Goal: Task Accomplishment & Management: Use online tool/utility

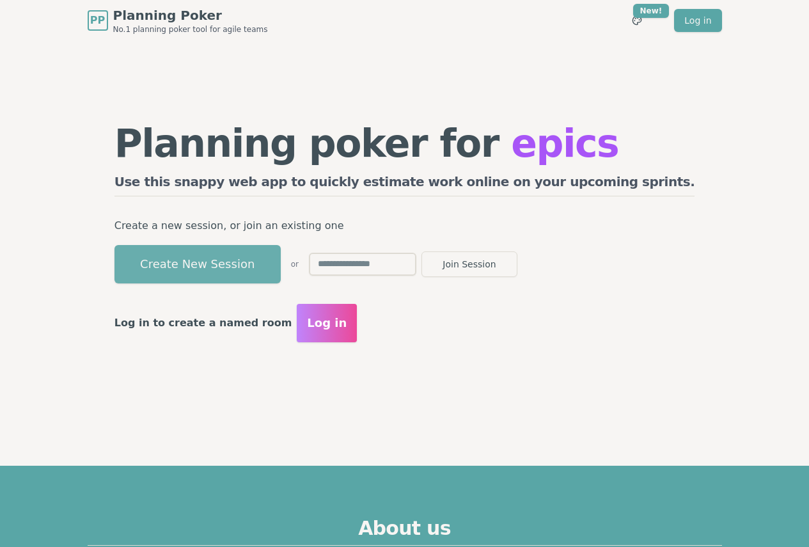
click at [281, 252] on button "Create New Session" at bounding box center [197, 264] width 166 height 38
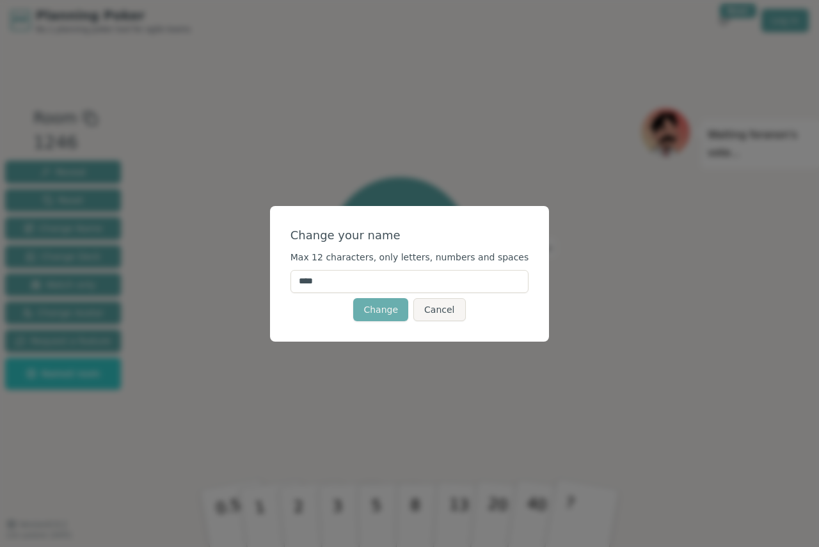
click at [376, 310] on button "Change" at bounding box center [380, 309] width 55 height 23
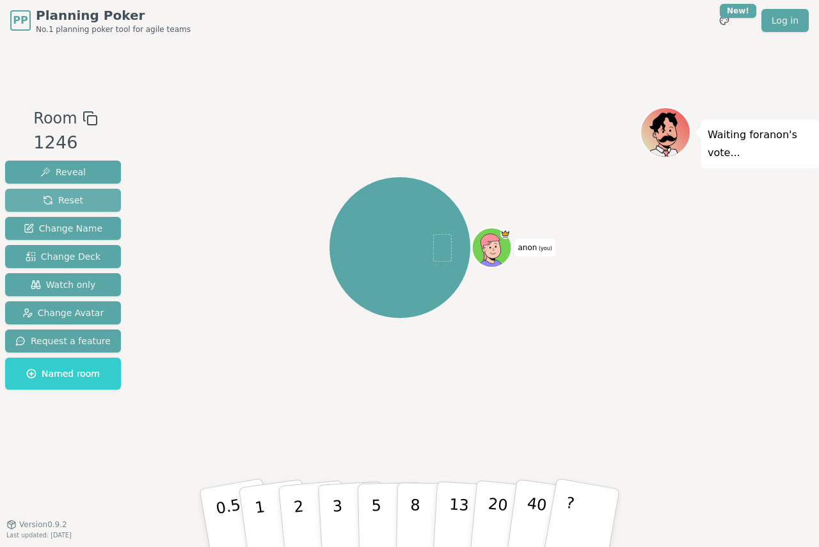
click at [86, 202] on button "Reset" at bounding box center [63, 200] width 116 height 23
click at [578, 516] on button "?" at bounding box center [582, 518] width 80 height 106
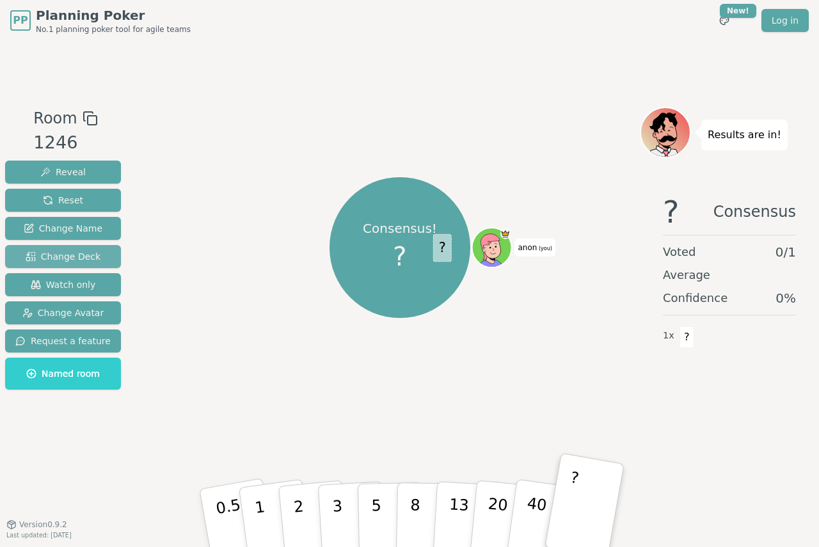
click at [51, 253] on span "Change Deck" at bounding box center [63, 256] width 75 height 13
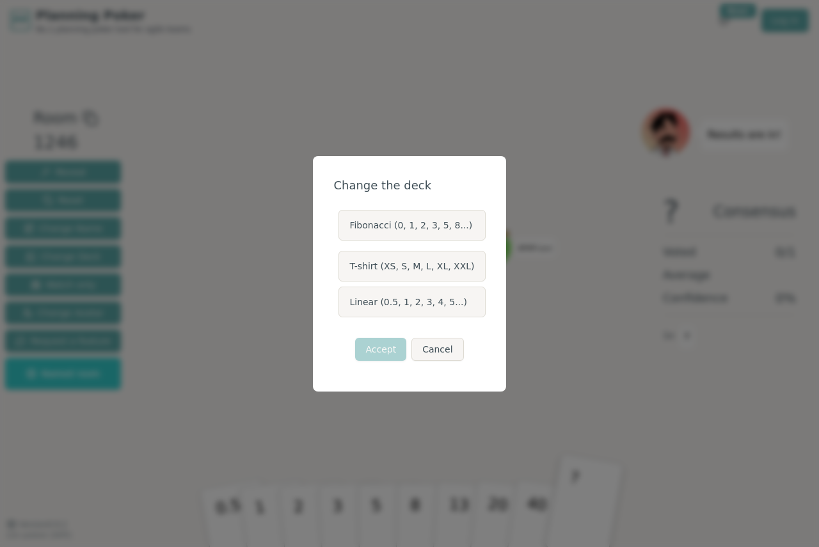
click at [409, 227] on label "Fibonacci (0, 1, 2, 3, 5, 8...)" at bounding box center [411, 225] width 146 height 31
click at [343, 227] on button "Fibonacci (0, 1, 2, 3, 5, 8...)" at bounding box center [338, 225] width 10 height 10
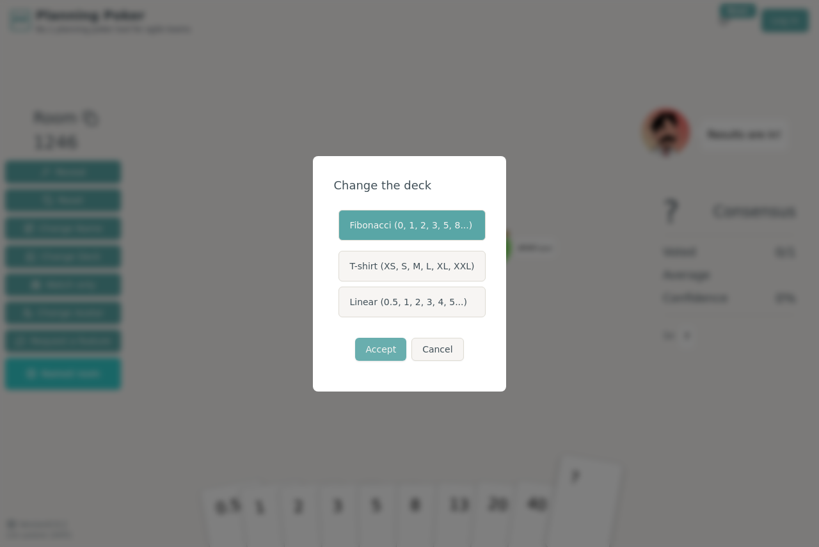
click at [386, 344] on button "Accept" at bounding box center [380, 349] width 51 height 23
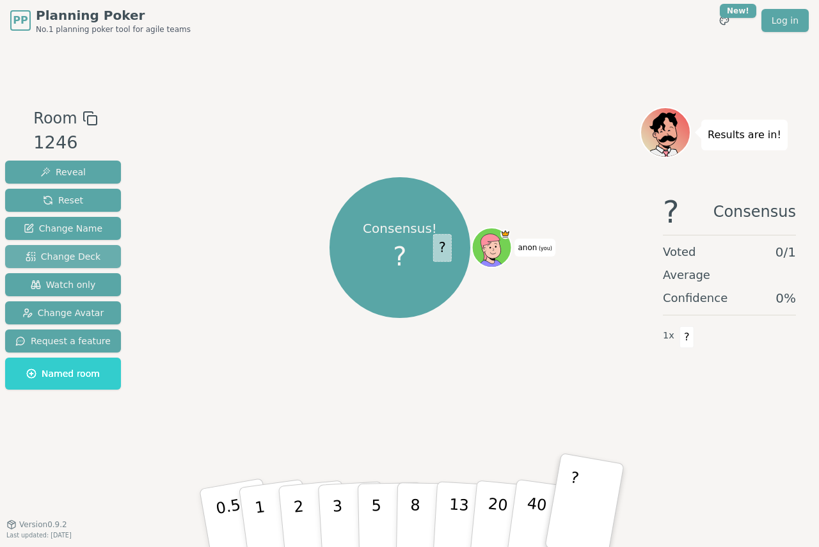
click at [67, 260] on span "Change Deck" at bounding box center [63, 256] width 75 height 13
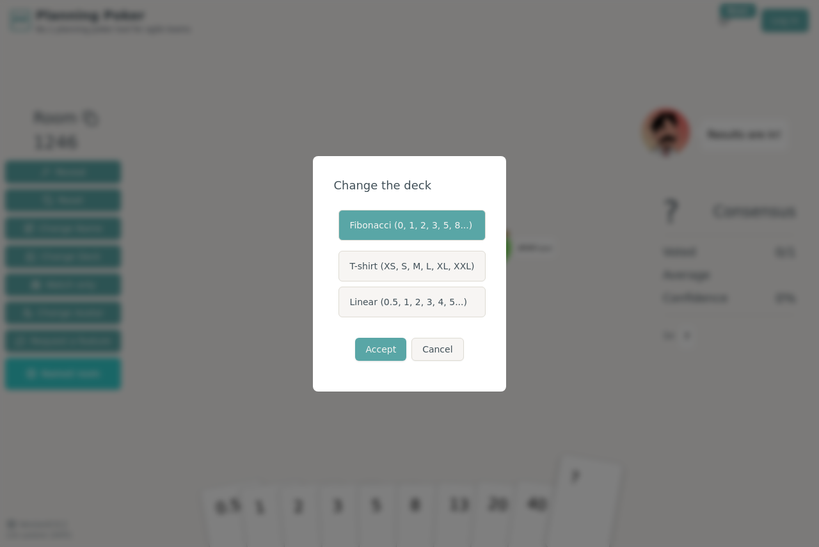
click at [398, 266] on label "T-shirt (XS, S, M, L, XL, XXL)" at bounding box center [411, 266] width 146 height 31
click at [343, 266] on button "T-shirt (XS, S, M, L, XL, XXL)" at bounding box center [338, 266] width 10 height 10
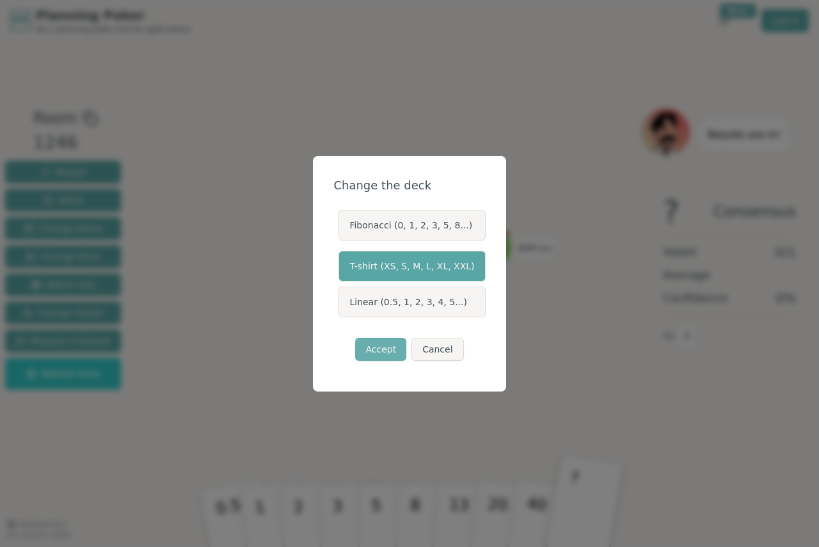
click at [394, 346] on button "Accept" at bounding box center [380, 349] width 51 height 23
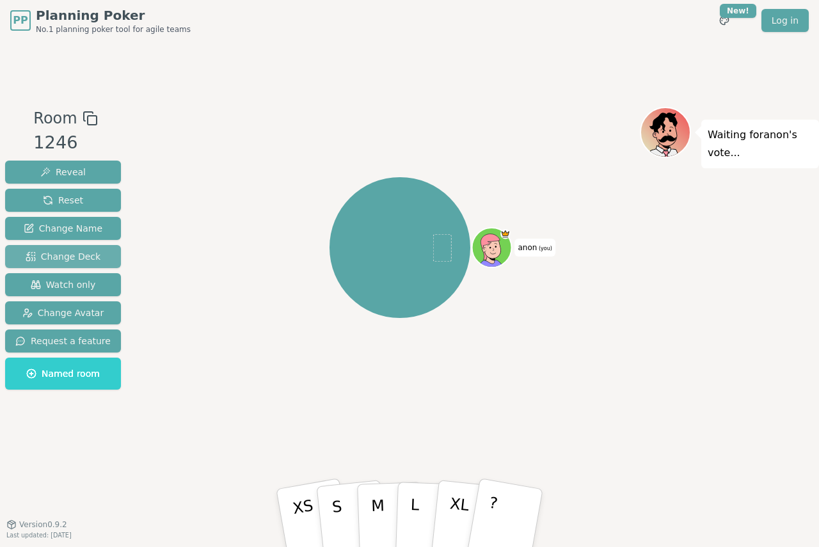
click at [71, 256] on span "Change Deck" at bounding box center [63, 256] width 75 height 13
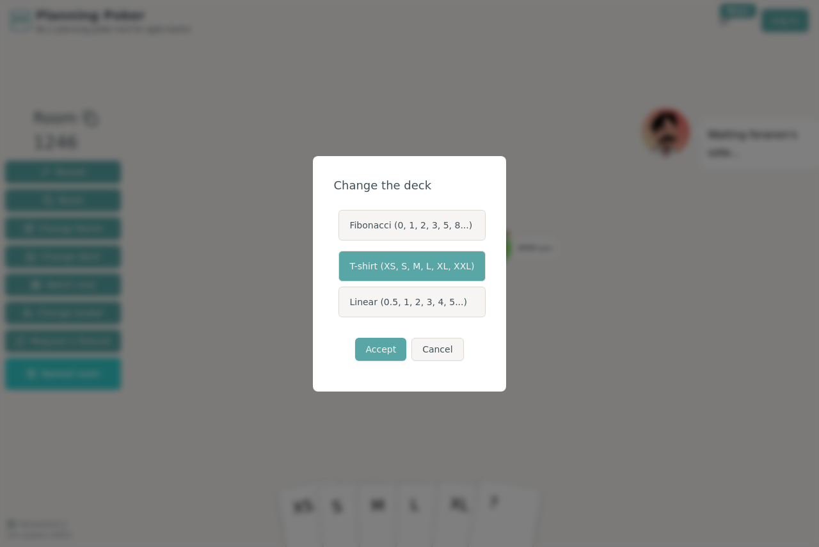
click at [376, 230] on label "Fibonacci (0, 1, 2, 3, 5, 8...)" at bounding box center [411, 225] width 146 height 31
click at [343, 230] on button "Fibonacci (0, 1, 2, 3, 5, 8...)" at bounding box center [338, 225] width 10 height 10
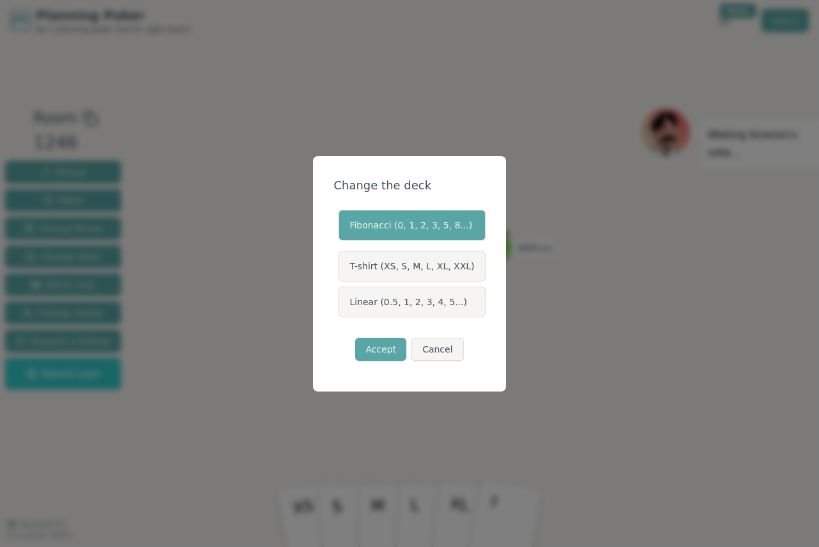
click at [388, 224] on label "Fibonacci (0, 1, 2, 3, 5, 8...)" at bounding box center [411, 225] width 146 height 31
click at [343, 224] on button "Fibonacci (0, 1, 2, 3, 5, 8...)" at bounding box center [338, 225] width 10 height 10
click at [388, 224] on label "Fibonacci (0, 1, 2, 3, 5, 8...)" at bounding box center [411, 225] width 146 height 31
click at [343, 224] on button "Fibonacci (0, 1, 2, 3, 5, 8...)" at bounding box center [338, 225] width 10 height 10
click at [385, 352] on button "Accept" at bounding box center [380, 349] width 51 height 23
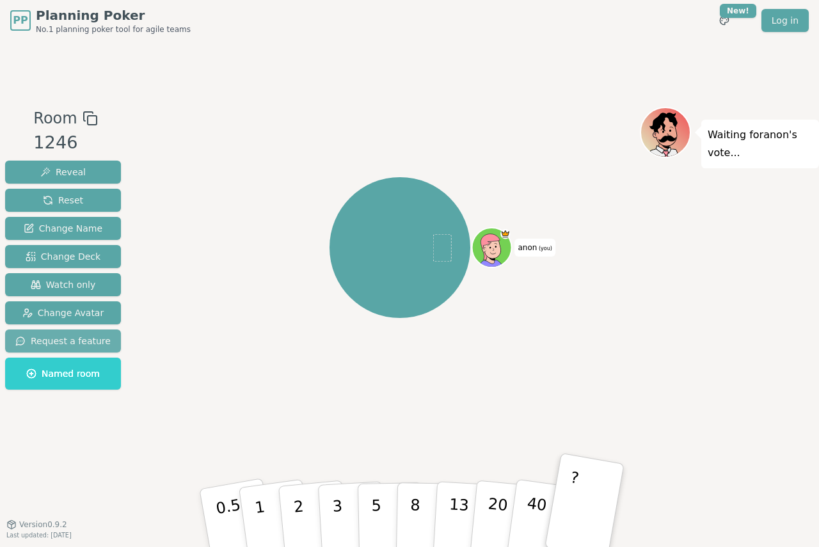
click at [80, 336] on span "Request a feature" at bounding box center [62, 341] width 95 height 13
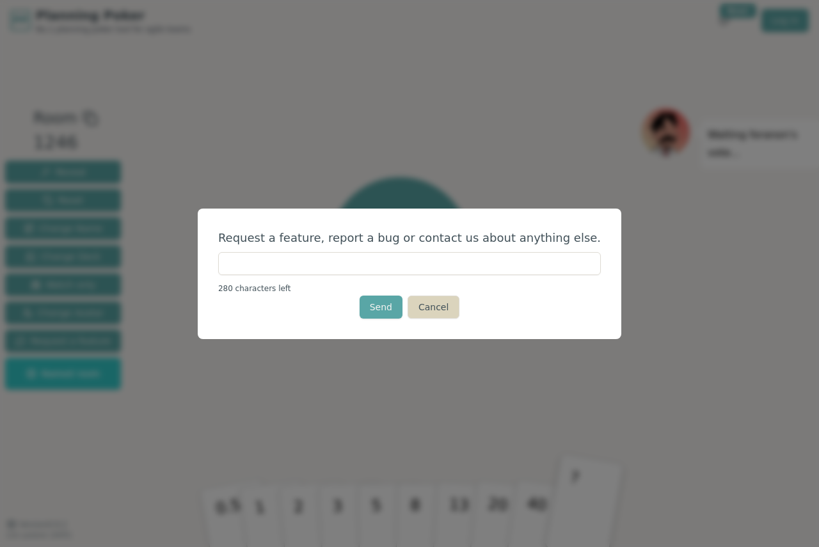
click at [433, 309] on button "Cancel" at bounding box center [433, 307] width 52 height 23
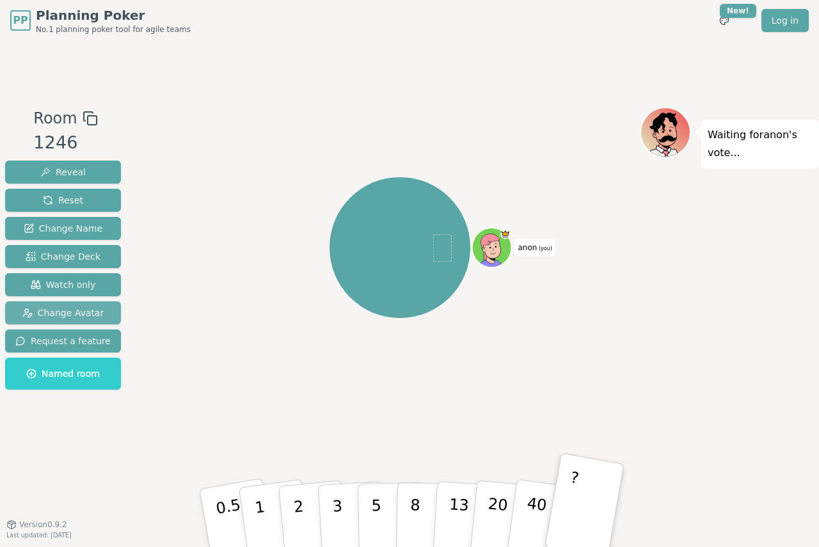
click at [56, 309] on span "Change Avatar" at bounding box center [63, 312] width 82 height 13
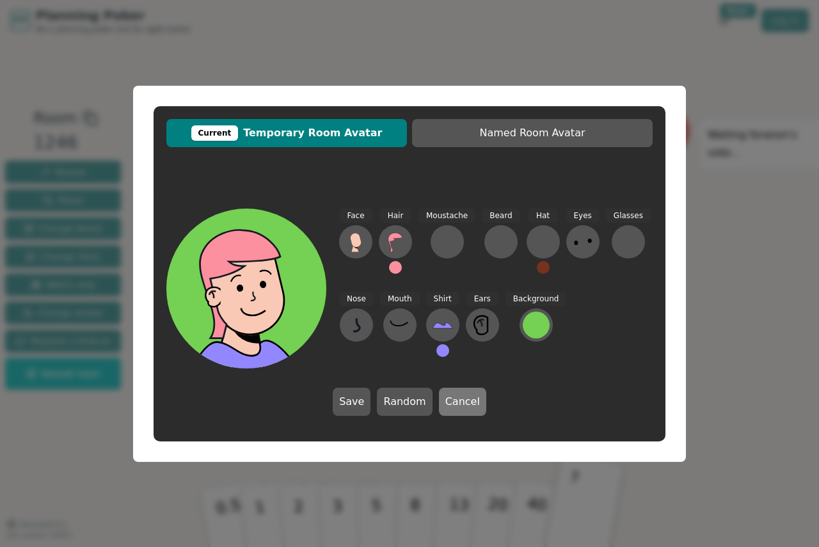
click at [441, 395] on button "Cancel" at bounding box center [462, 402] width 47 height 28
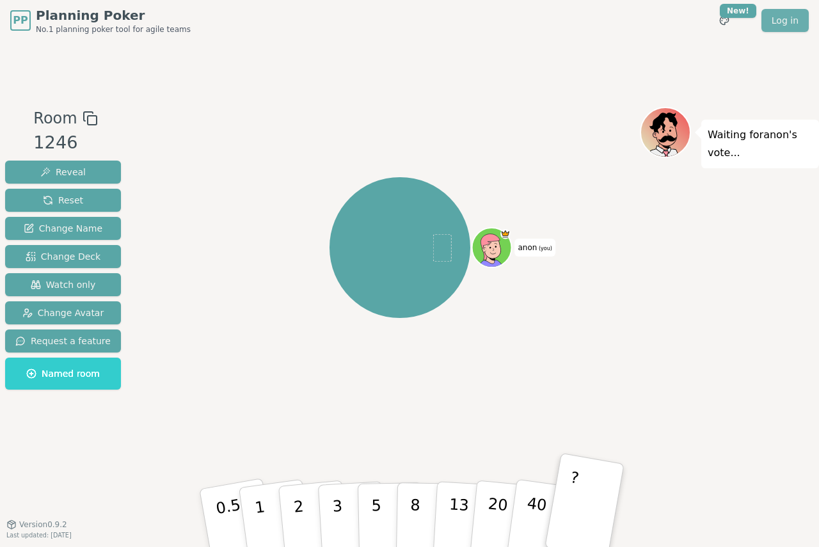
click at [790, 23] on link "Log in" at bounding box center [784, 20] width 47 height 23
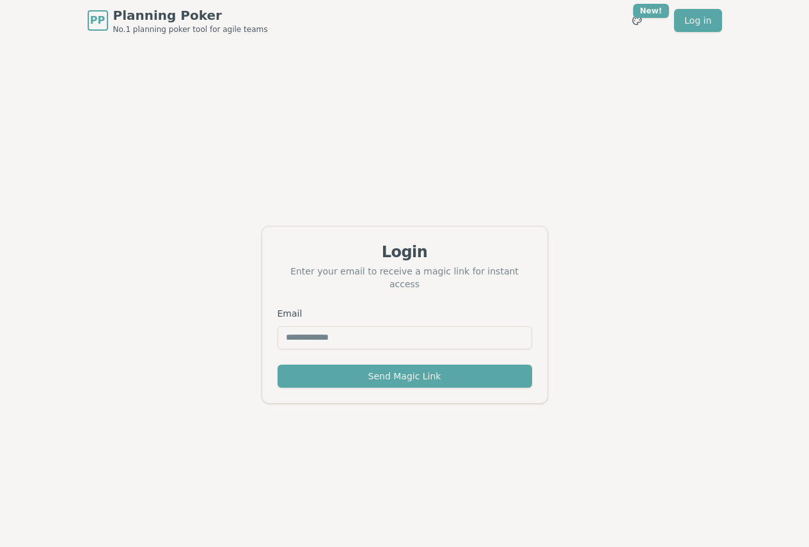
click at [493, 336] on input "Email" at bounding box center [405, 337] width 255 height 23
click at [599, 155] on div "Login Enter your email to receive a magic link for instant access Email Send Ma…" at bounding box center [404, 314] width 809 height 547
